Goal: Navigation & Orientation: Go to known website

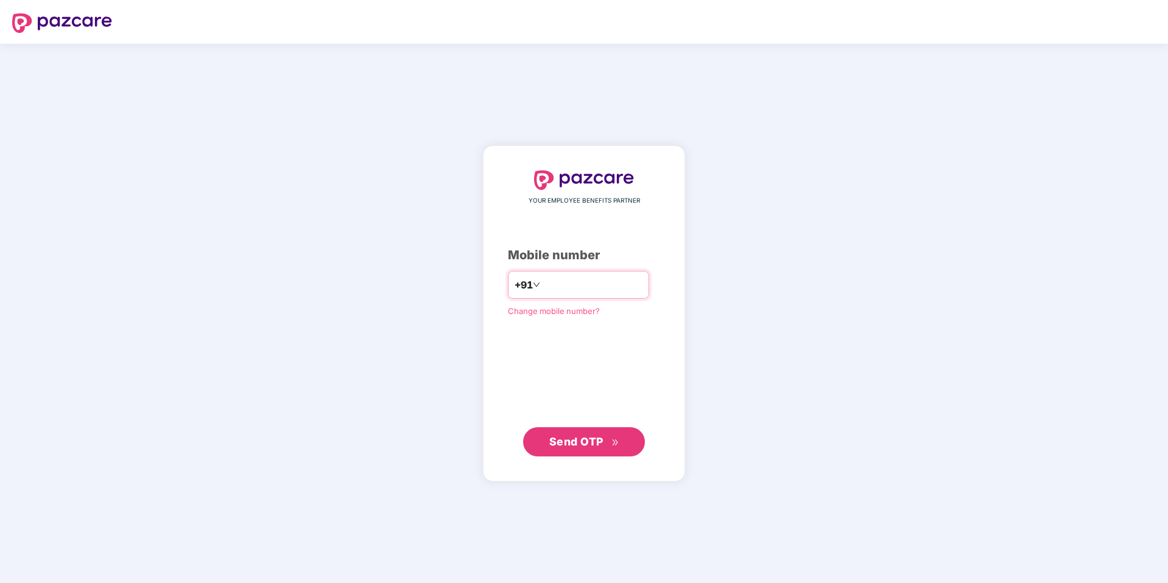
click at [585, 288] on input "number" at bounding box center [593, 284] width 100 height 19
type input "**********"
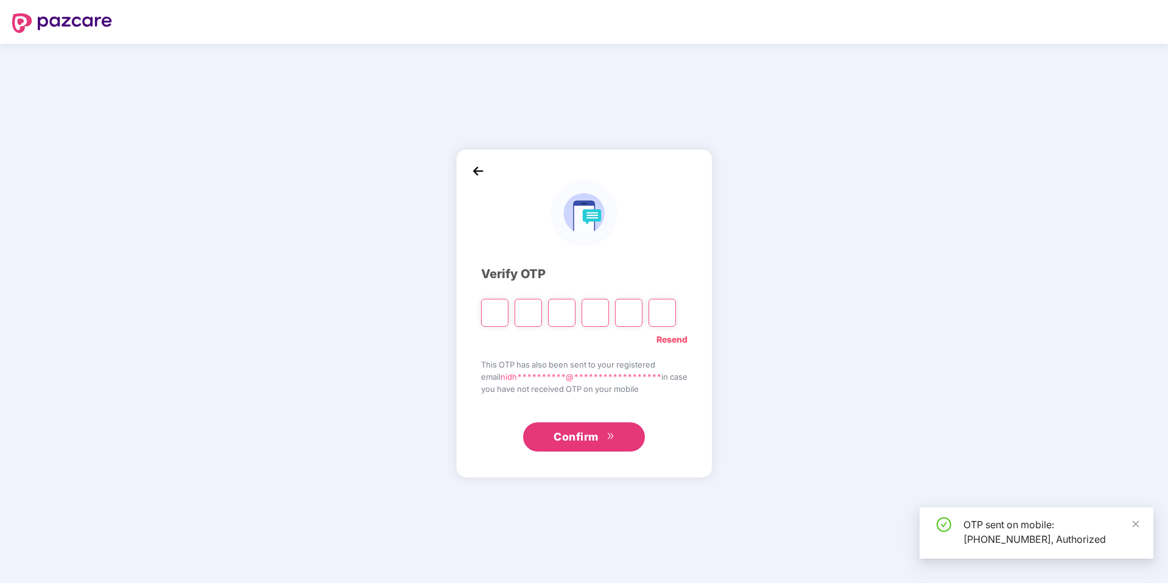
type input "*"
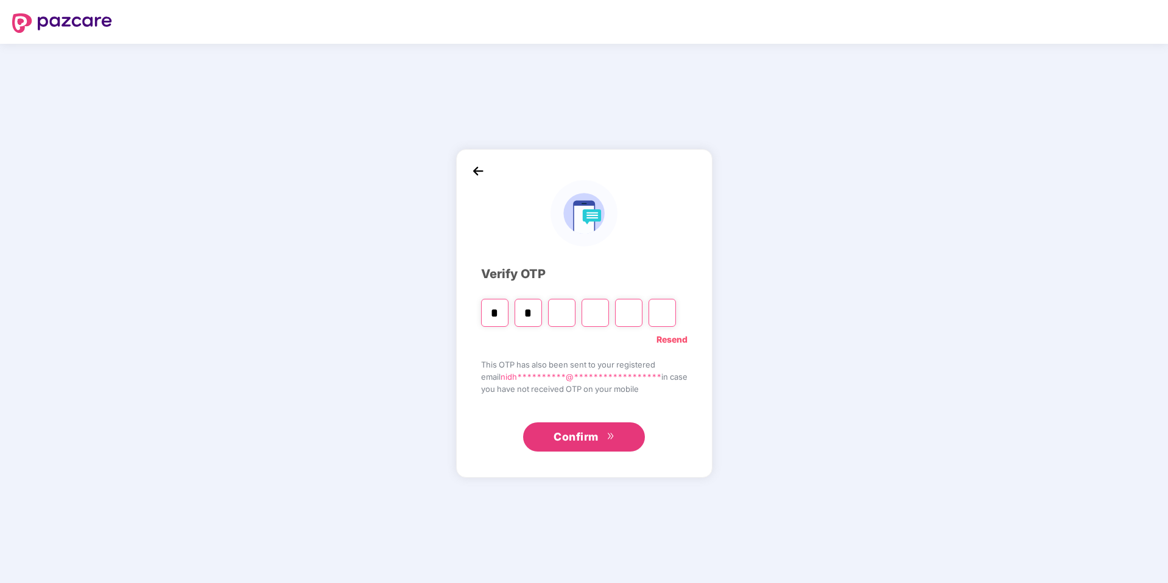
type input "*"
